Goal: Check status: Check status

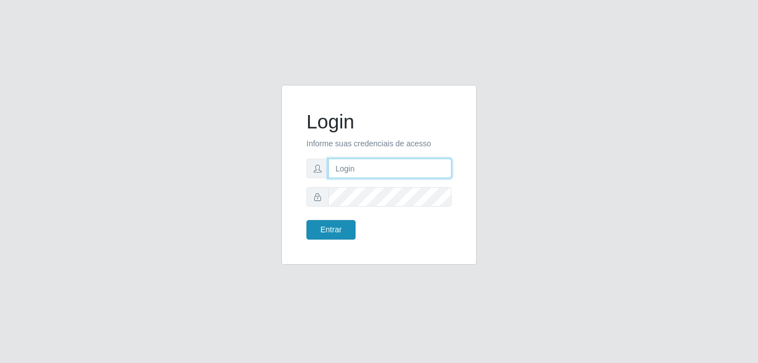
type input "anselmo@B8"
click at [319, 228] on button "Entrar" at bounding box center [331, 230] width 49 height 20
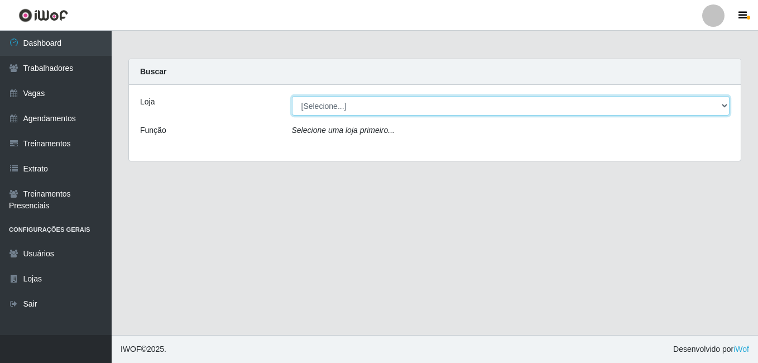
click at [351, 106] on select "[Selecione...] Bemais Supermercados - B8 [PERSON_NAME]" at bounding box center [511, 106] width 438 height 20
select select "413"
click at [292, 96] on select "[Selecione...] Bemais Supermercados - B8 [PERSON_NAME]" at bounding box center [511, 106] width 438 height 20
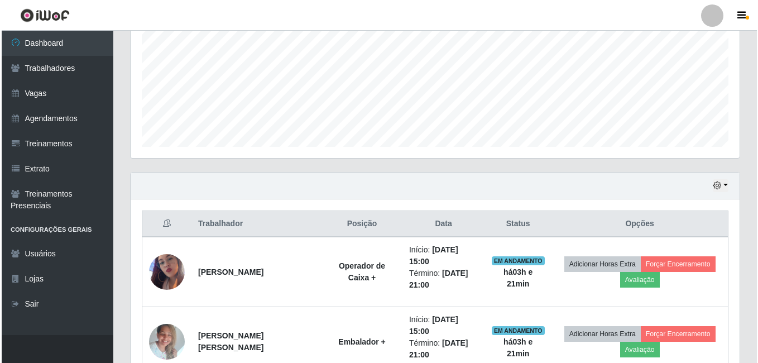
scroll to position [319, 0]
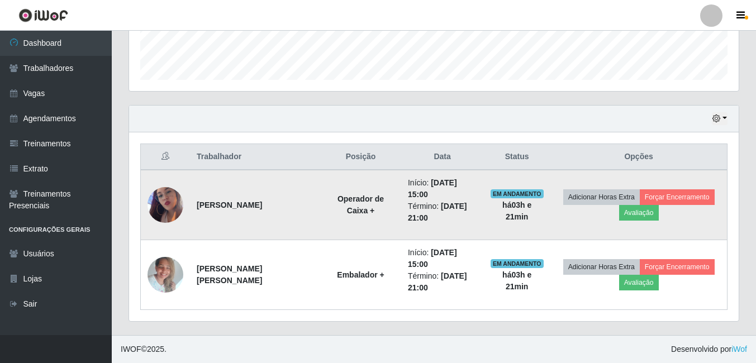
click at [170, 210] on img at bounding box center [165, 205] width 36 height 64
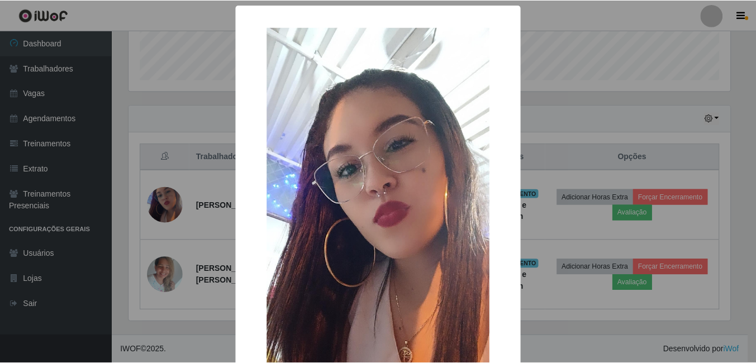
scroll to position [112, 0]
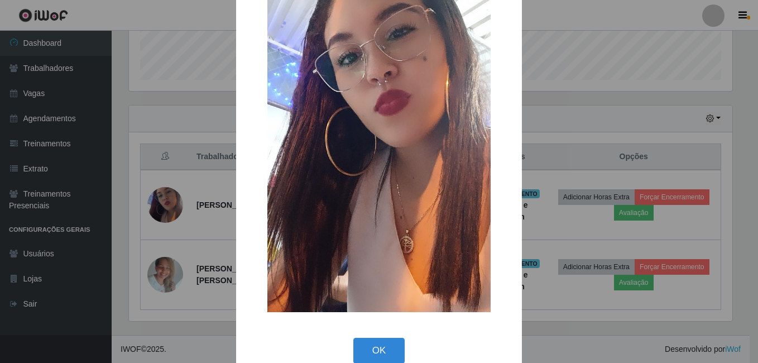
click at [376, 349] on button "OK" at bounding box center [380, 351] width 52 height 26
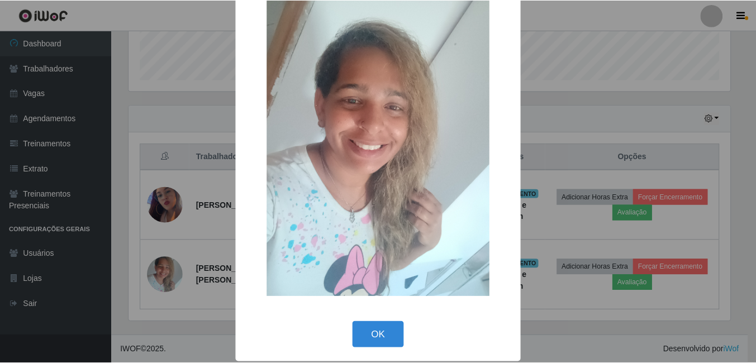
scroll to position [32, 0]
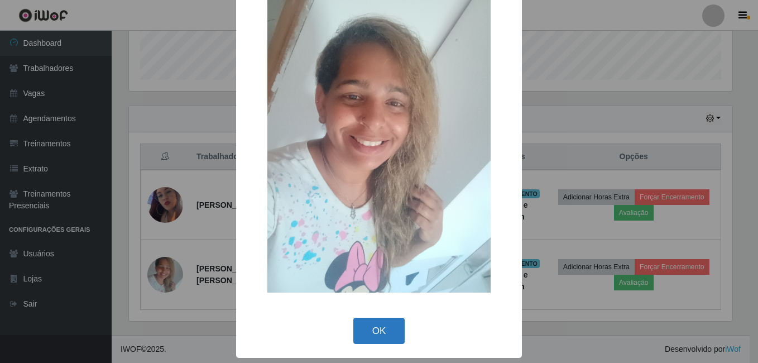
click at [380, 328] on button "OK" at bounding box center [380, 331] width 52 height 26
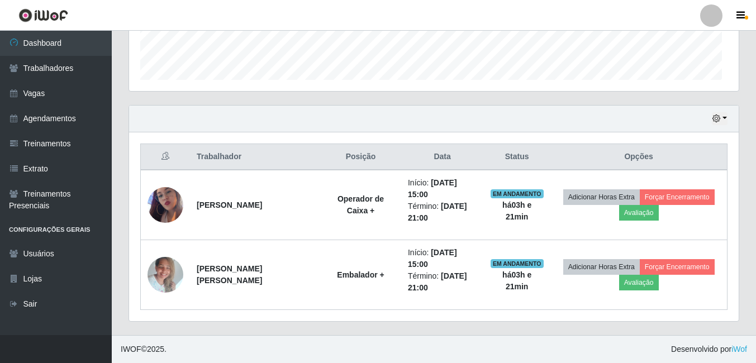
scroll to position [232, 609]
click at [721, 120] on button "button" at bounding box center [719, 118] width 16 height 13
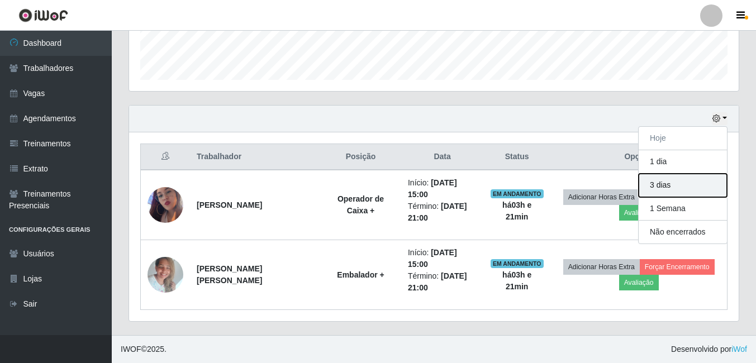
click at [657, 184] on button "3 dias" at bounding box center [682, 185] width 88 height 23
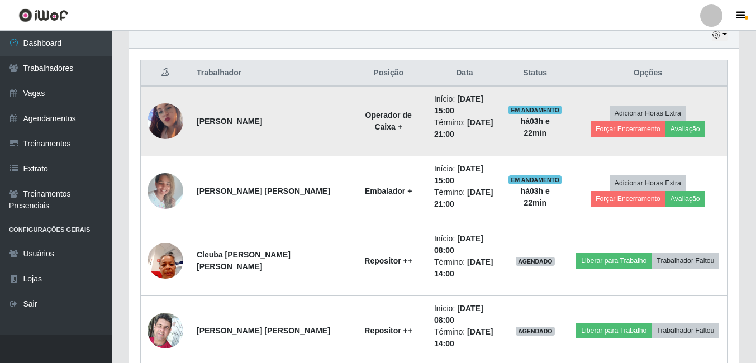
scroll to position [180, 0]
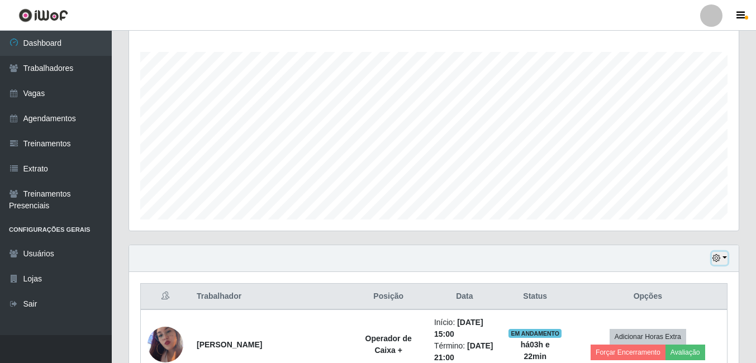
click at [717, 258] on icon "button" at bounding box center [716, 258] width 8 height 8
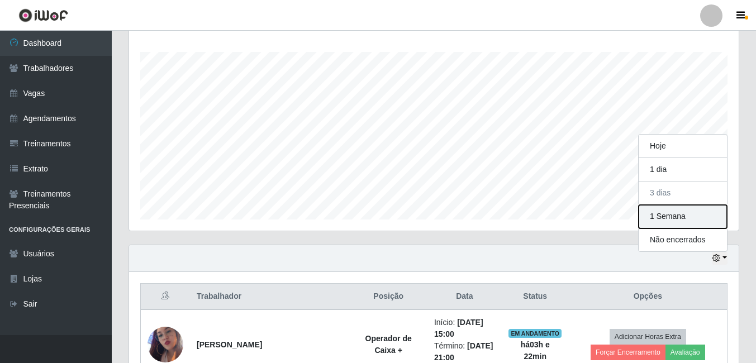
click at [671, 217] on button "1 Semana" at bounding box center [682, 216] width 88 height 23
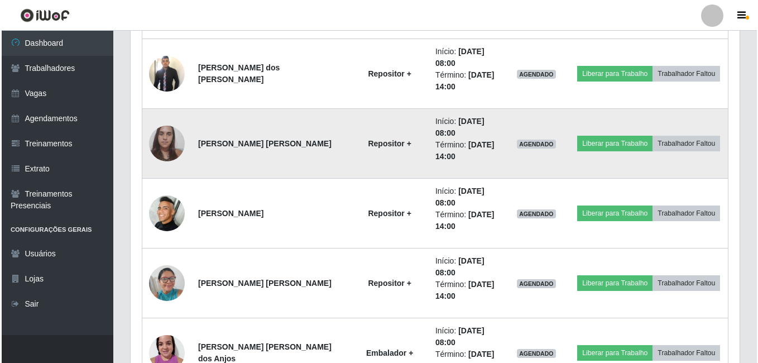
scroll to position [1283, 0]
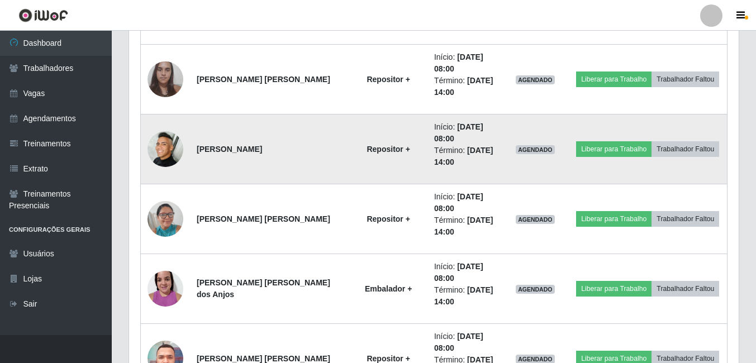
click at [160, 153] on img at bounding box center [165, 149] width 36 height 36
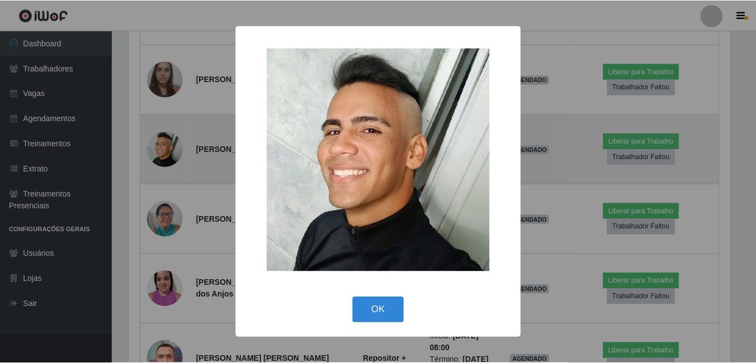
scroll to position [232, 604]
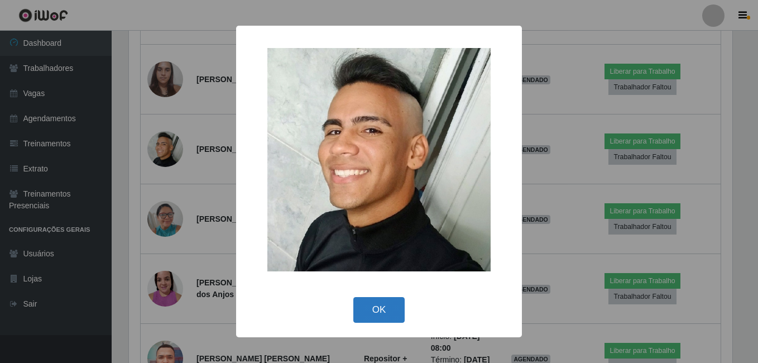
click at [378, 311] on button "OK" at bounding box center [380, 310] width 52 height 26
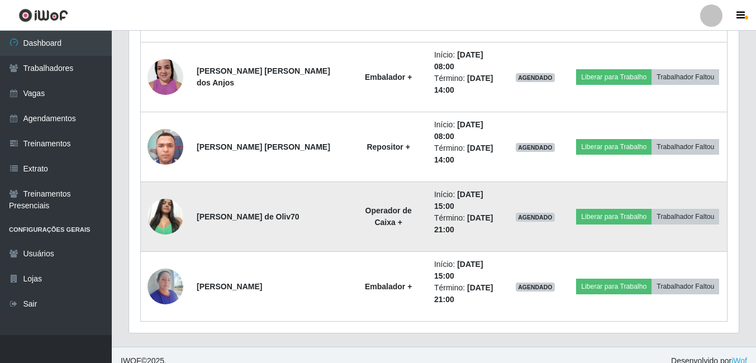
scroll to position [1506, 0]
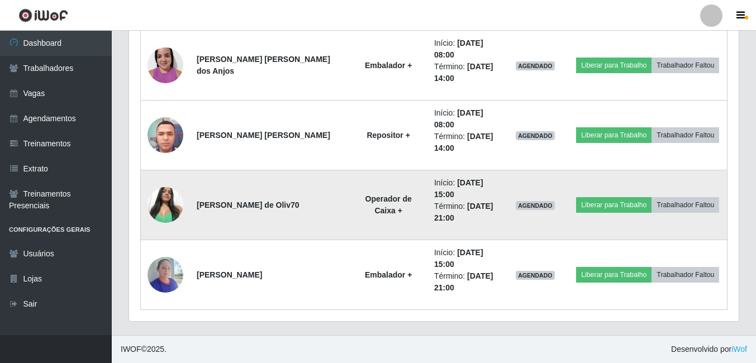
click at [164, 197] on img at bounding box center [165, 204] width 36 height 47
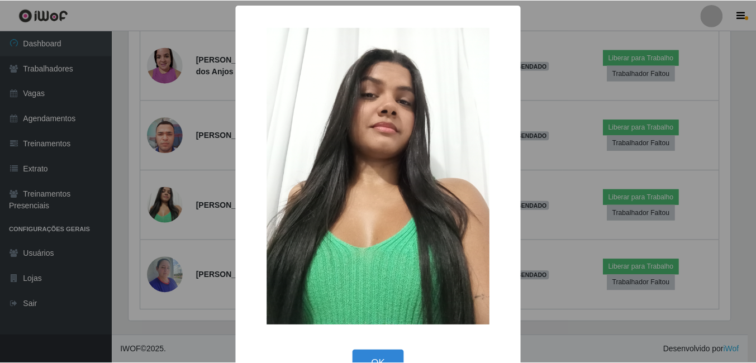
scroll to position [32, 0]
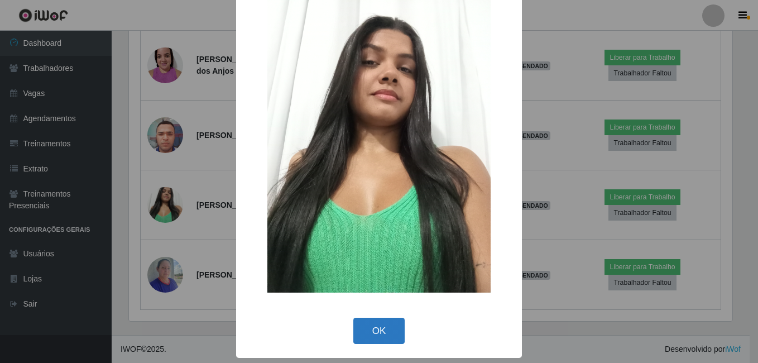
click at [373, 329] on button "OK" at bounding box center [380, 331] width 52 height 26
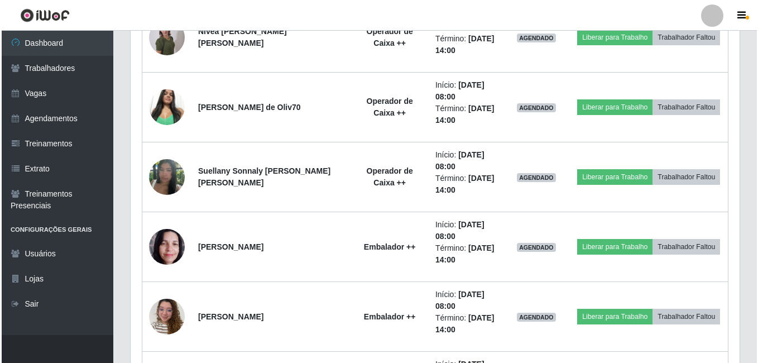
scroll to position [780, 0]
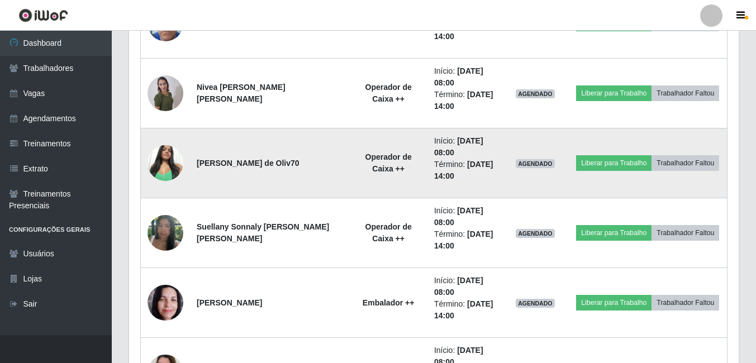
click at [165, 161] on img at bounding box center [165, 162] width 36 height 47
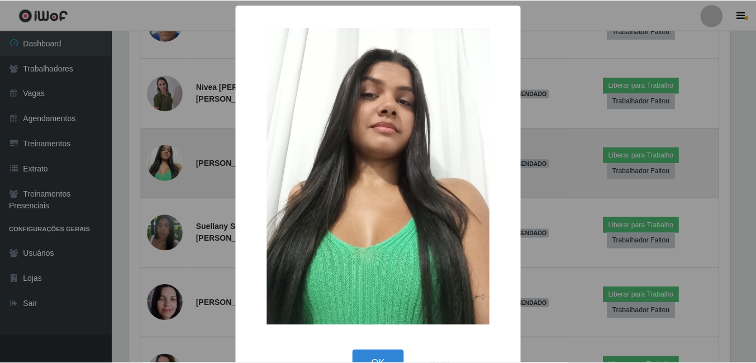
scroll to position [232, 604]
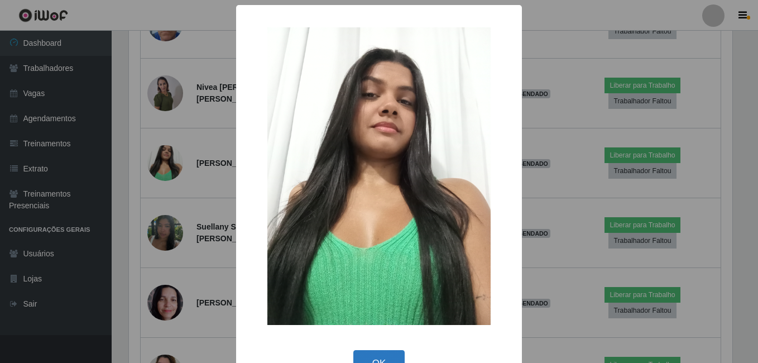
click at [373, 357] on button "OK" at bounding box center [380, 363] width 52 height 26
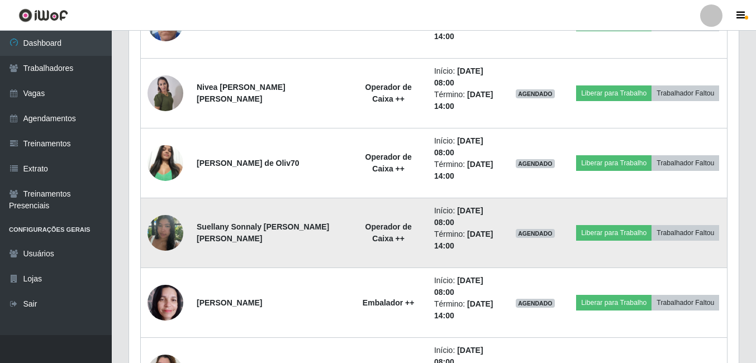
scroll to position [232, 609]
